Goal: Task Accomplishment & Management: Use online tool/utility

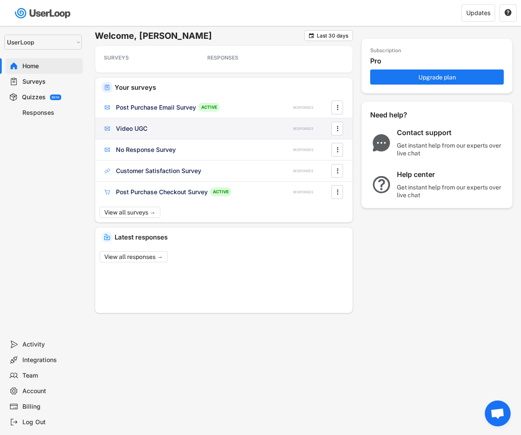
select select ""1348695171700984260__LOOKUP__1654705041975x127494467392634880""
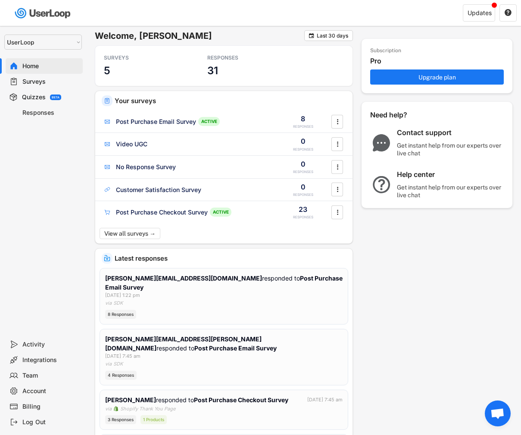
click at [50, 83] on div "Surveys" at bounding box center [50, 82] width 57 height 8
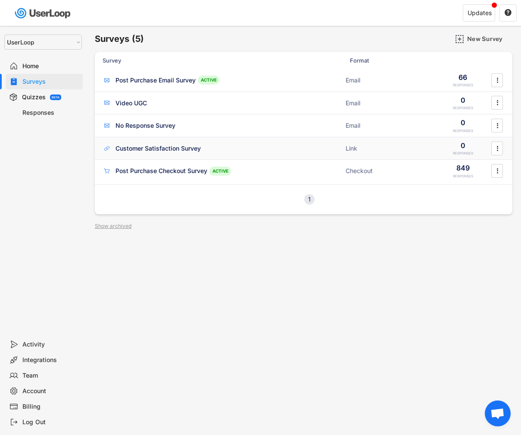
click at [179, 145] on div "Customer Satisfaction Survey" at bounding box center [158, 148] width 85 height 9
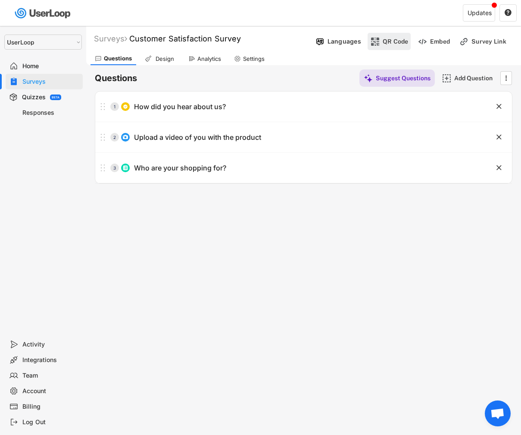
click at [391, 41] on div "QR Code" at bounding box center [396, 42] width 26 height 8
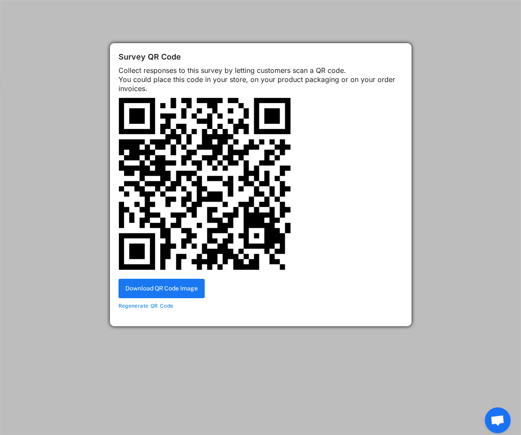
click at [381, 27] on div at bounding box center [260, 217] width 521 height 435
